Goal: Task Accomplishment & Management: Manage account settings

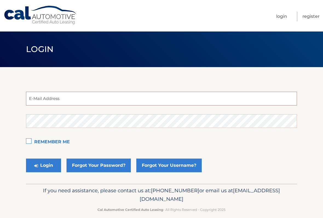
type input "silver96hd@aol.com"
click at [43, 165] on button "Login" at bounding box center [43, 165] width 35 height 14
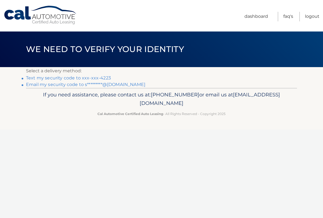
click at [69, 77] on link "Text my security code to xxx-xxx-4223" at bounding box center [68, 77] width 85 height 5
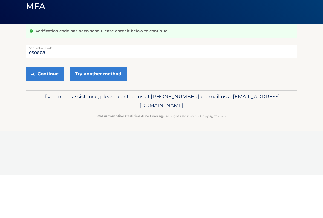
type input "050808"
click at [46, 110] on button "Continue" at bounding box center [45, 117] width 38 height 14
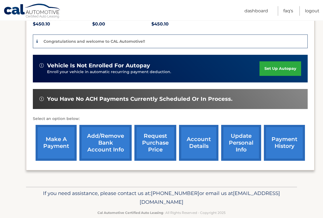
scroll to position [133, 0]
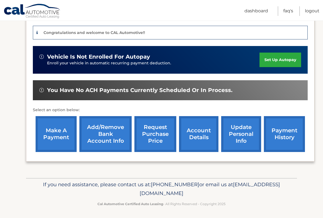
click at [157, 137] on link "request purchase price" at bounding box center [155, 134] width 42 height 36
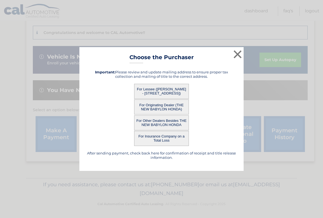
click at [238, 55] on button "×" at bounding box center [237, 54] width 11 height 11
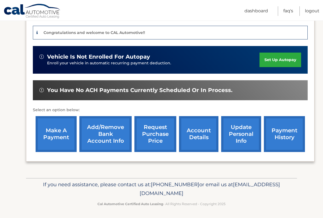
click at [53, 135] on link "make a payment" at bounding box center [56, 134] width 41 height 36
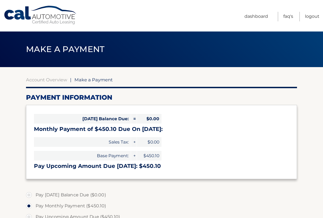
select select "ZjZlMDUwZDAtNWVjZi00NDEyLWEyOTQtMzBlYzEzZmRhZjg3"
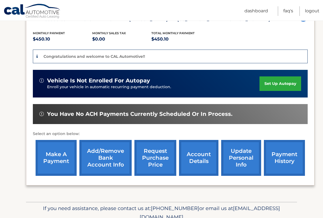
scroll to position [111, 0]
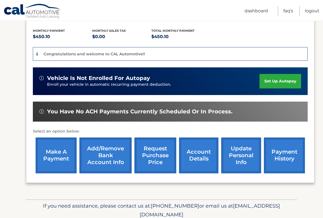
click at [288, 150] on link "payment history" at bounding box center [284, 155] width 41 height 36
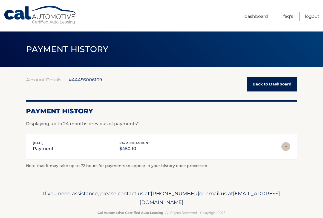
click at [265, 15] on link "Dashboard" at bounding box center [256, 17] width 24 height 10
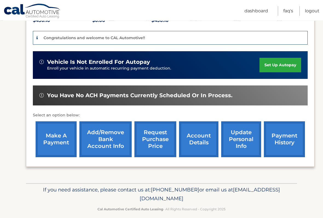
scroll to position [127, 0]
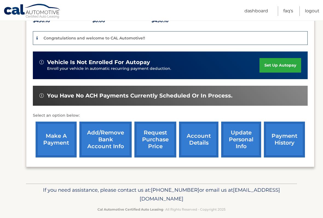
click at [160, 142] on link "request purchase price" at bounding box center [155, 139] width 42 height 36
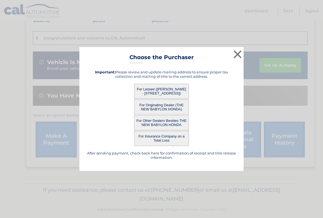
click at [239, 54] on button "×" at bounding box center [237, 54] width 11 height 11
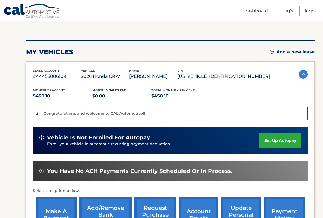
scroll to position [0, 0]
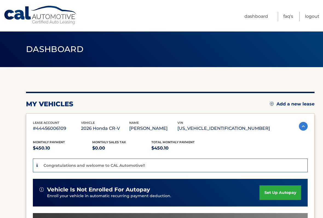
click at [313, 13] on link "Logout" at bounding box center [312, 17] width 14 height 10
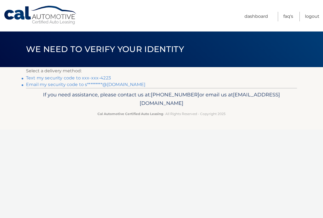
click at [261, 15] on link "Dashboard" at bounding box center [256, 17] width 24 height 10
